Goal: Task Accomplishment & Management: Manage account settings

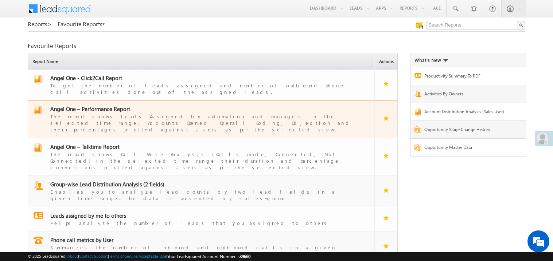
click at [97, 105] on span "Angel One – Performance Report" at bounding box center [90, 108] width 80 height 7
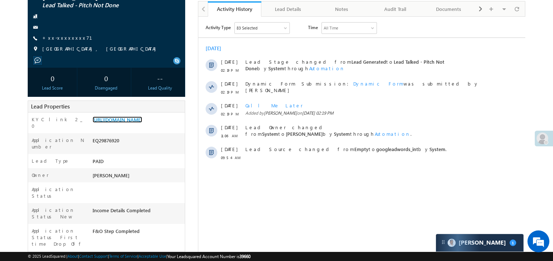
scroll to position [87, 0]
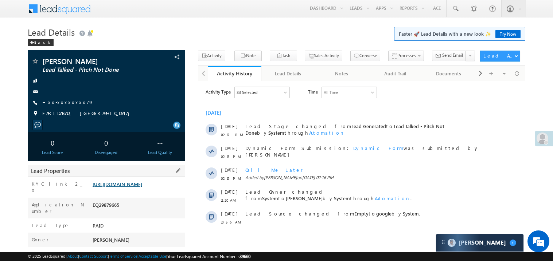
click at [142, 185] on link "https://angelbroking1-pk3em7sa.customui-test.leadsquared.com?leadId=4617c8a4-3d…" at bounding box center [118, 184] width 50 height 6
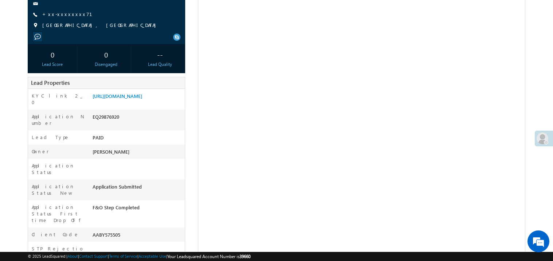
scroll to position [87, 0]
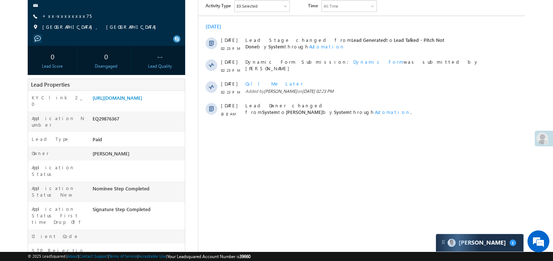
scroll to position [102, 0]
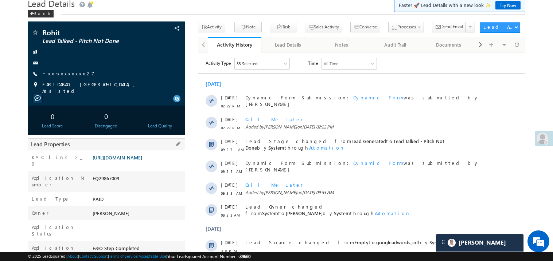
click at [131, 161] on link "https://angelbroking1-pk3em7sa.customui-test.leadsquared.com?leadId=0d859620-c4…" at bounding box center [118, 157] width 50 height 6
click at [142, 161] on link "https://angelbroking1-pk3em7sa.customui-test.leadsquared.com?leadId=0d859620-c4…" at bounding box center [118, 157] width 50 height 6
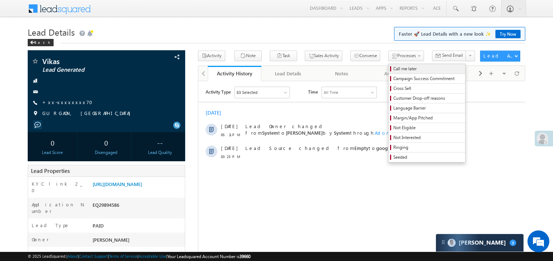
click at [393, 66] on span "Call me later" at bounding box center [427, 69] width 69 height 7
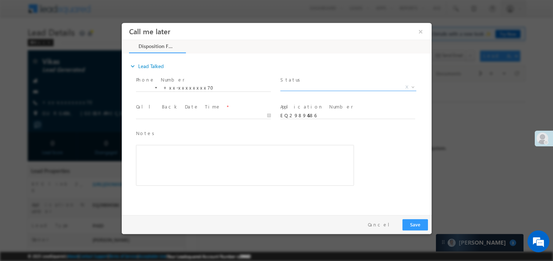
click at [298, 89] on span "X" at bounding box center [348, 86] width 136 height 7
click at [290, 84] on span "Pitch Done" at bounding box center [339, 86] width 118 height 7
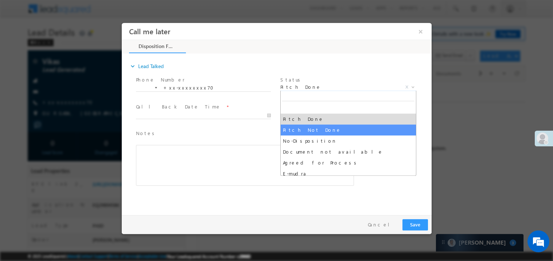
select select "Pitch Not Done"
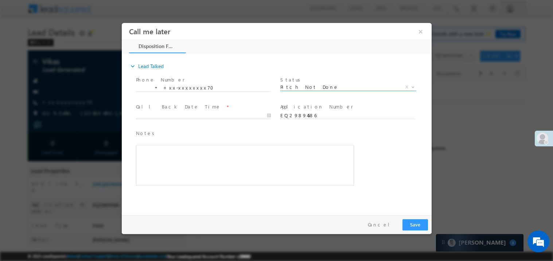
click at [164, 113] on body "Call me later ×" at bounding box center [276, 117] width 310 height 189
type input "10/02/25 5:13 PM"
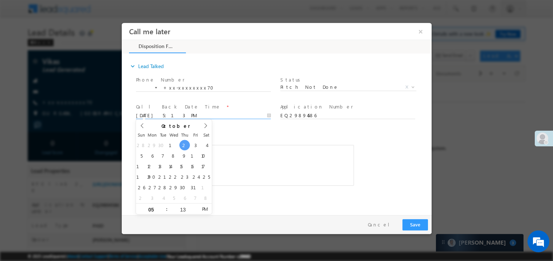
click at [294, 178] on div "Rich Text Editor, 40788eee-0fb2-11ec-a811-0adc8a9d82c2__tab1__section1__Notes__…" at bounding box center [245, 165] width 218 height 41
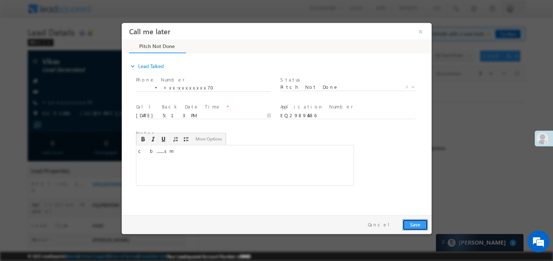
click at [417, 222] on button "Save" at bounding box center [414, 224] width 25 height 11
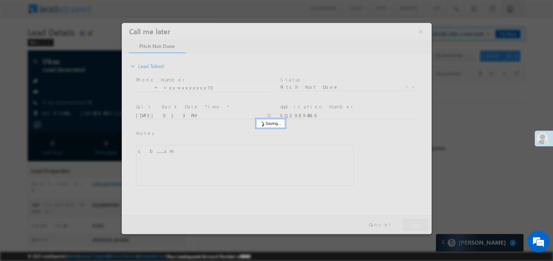
click at [417, 222] on div at bounding box center [276, 128] width 310 height 211
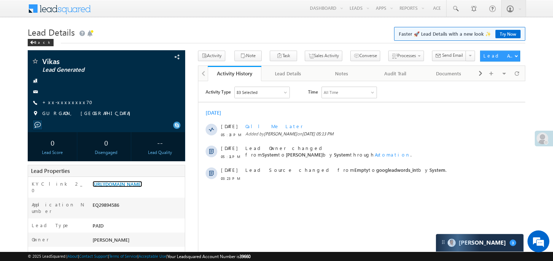
click at [128, 187] on link "https://angelbroking1-pk3em7sa.customui-test.leadsquared.com?leadId=48787f31-8f…" at bounding box center [118, 184] width 50 height 6
click at [142, 183] on link "https://angelbroking1-pk3em7sa.customui-test.leadsquared.com?leadId=48787f31-8f…" at bounding box center [118, 184] width 50 height 6
click at [500, 36] on link "Try Now" at bounding box center [507, 34] width 25 height 8
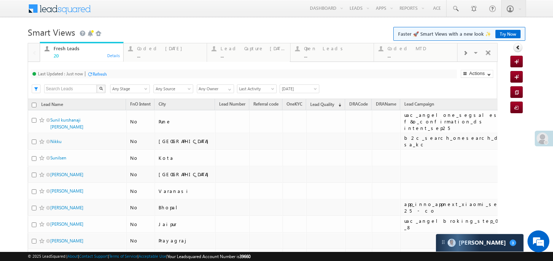
click at [499, 35] on link "Try Now" at bounding box center [507, 34] width 25 height 8
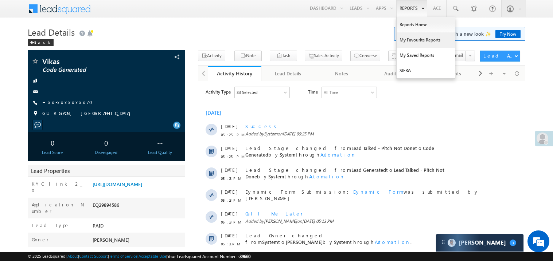
click at [409, 40] on link "My Favourite Reports" at bounding box center [425, 39] width 58 height 15
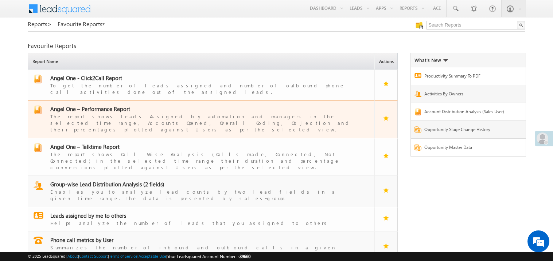
click at [101, 105] on span "Angel One – Performance Report" at bounding box center [90, 108] width 80 height 7
